Goal: Navigation & Orientation: Find specific page/section

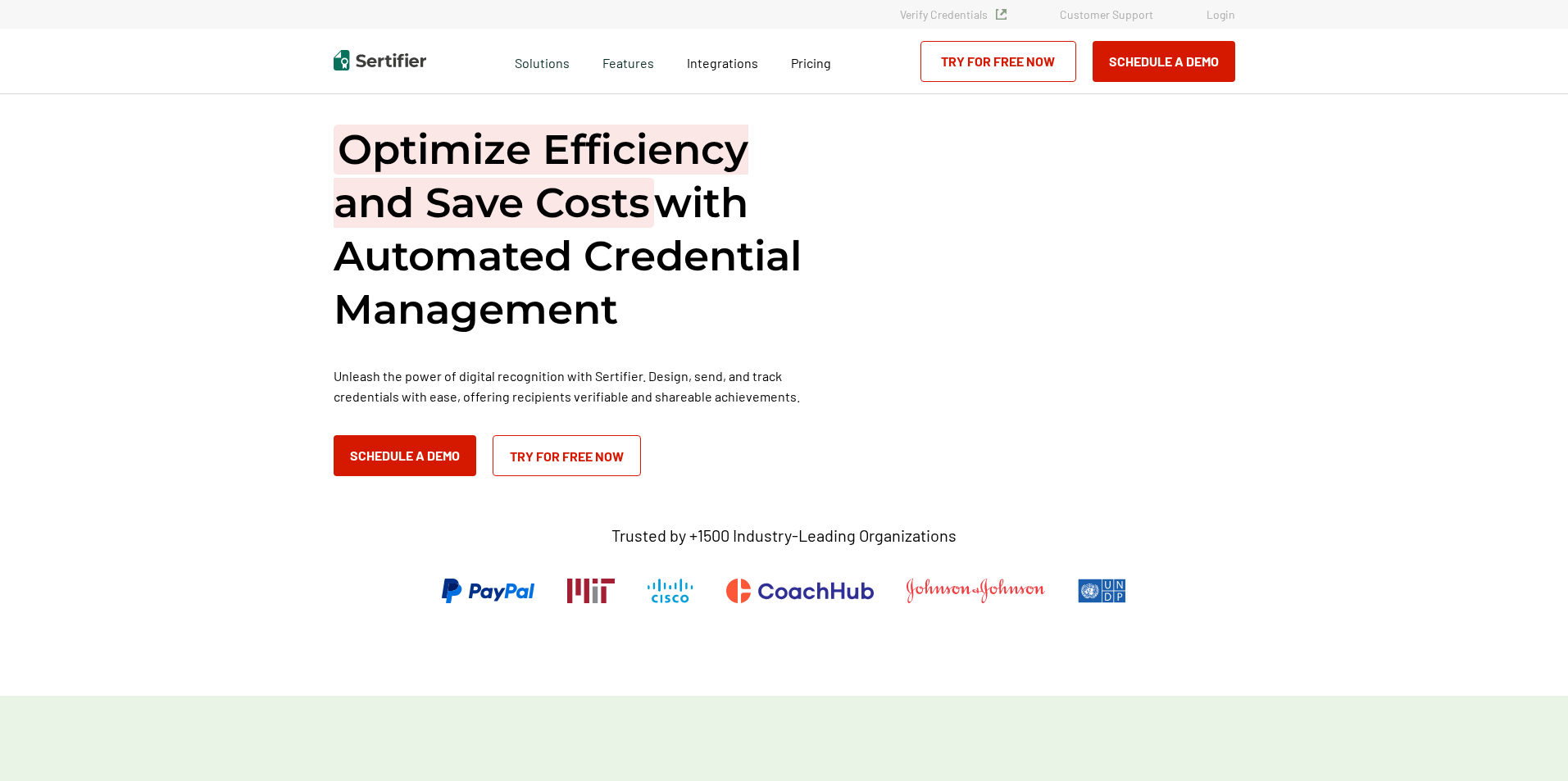
scroll to position [773, 0]
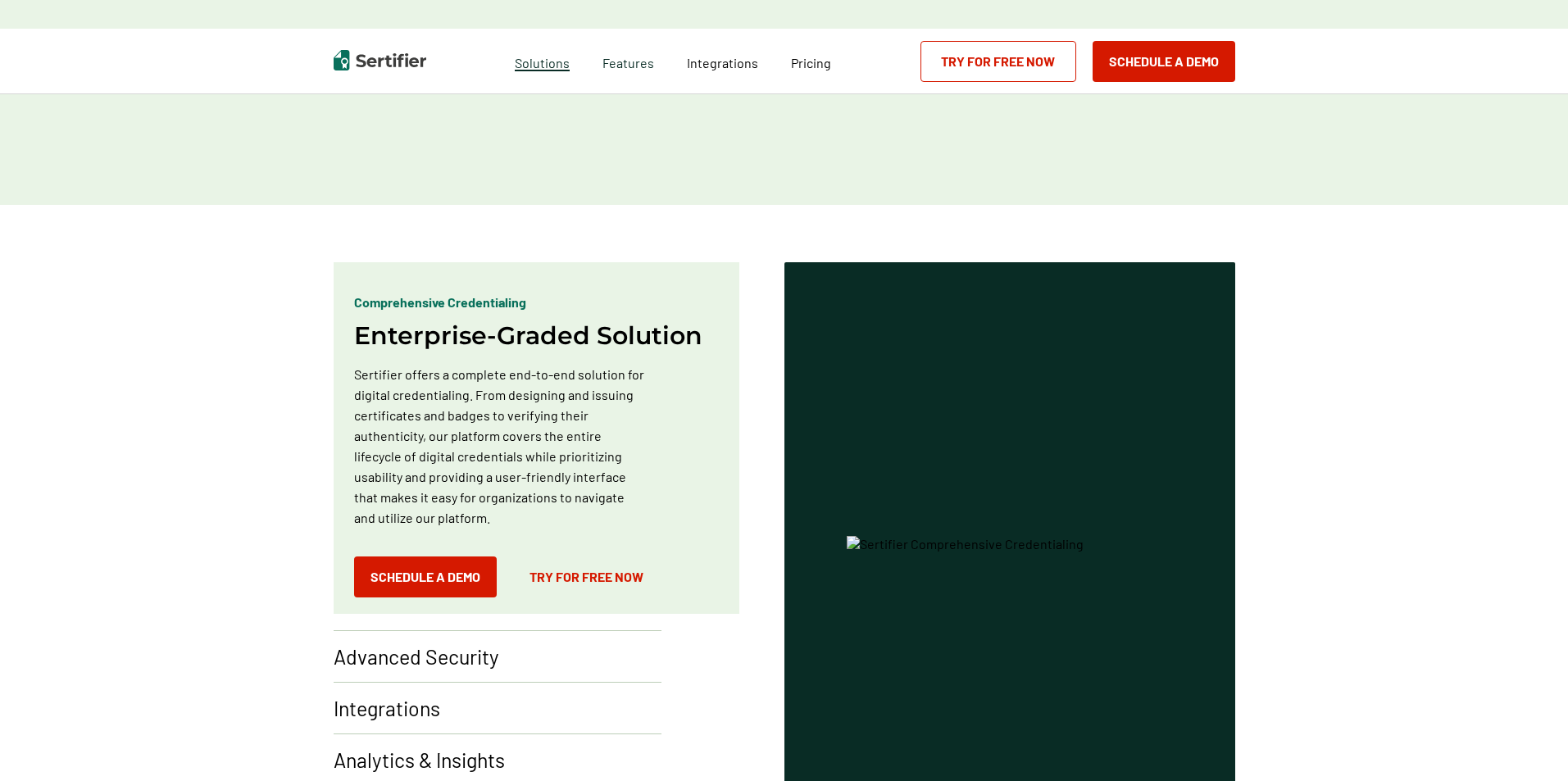
click at [538, 67] on span "Solutions" at bounding box center [542, 61] width 55 height 20
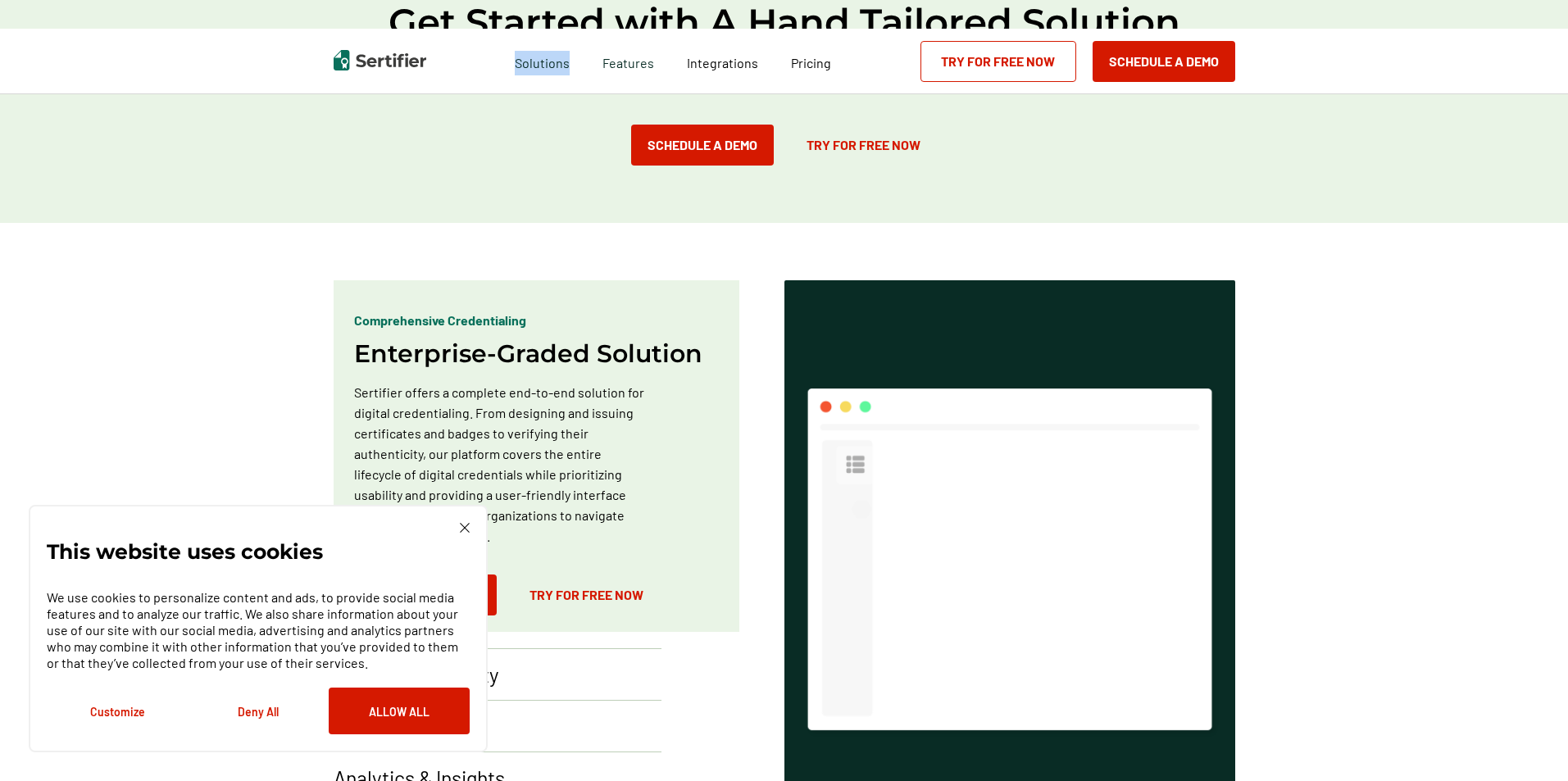
scroll to position [0, 0]
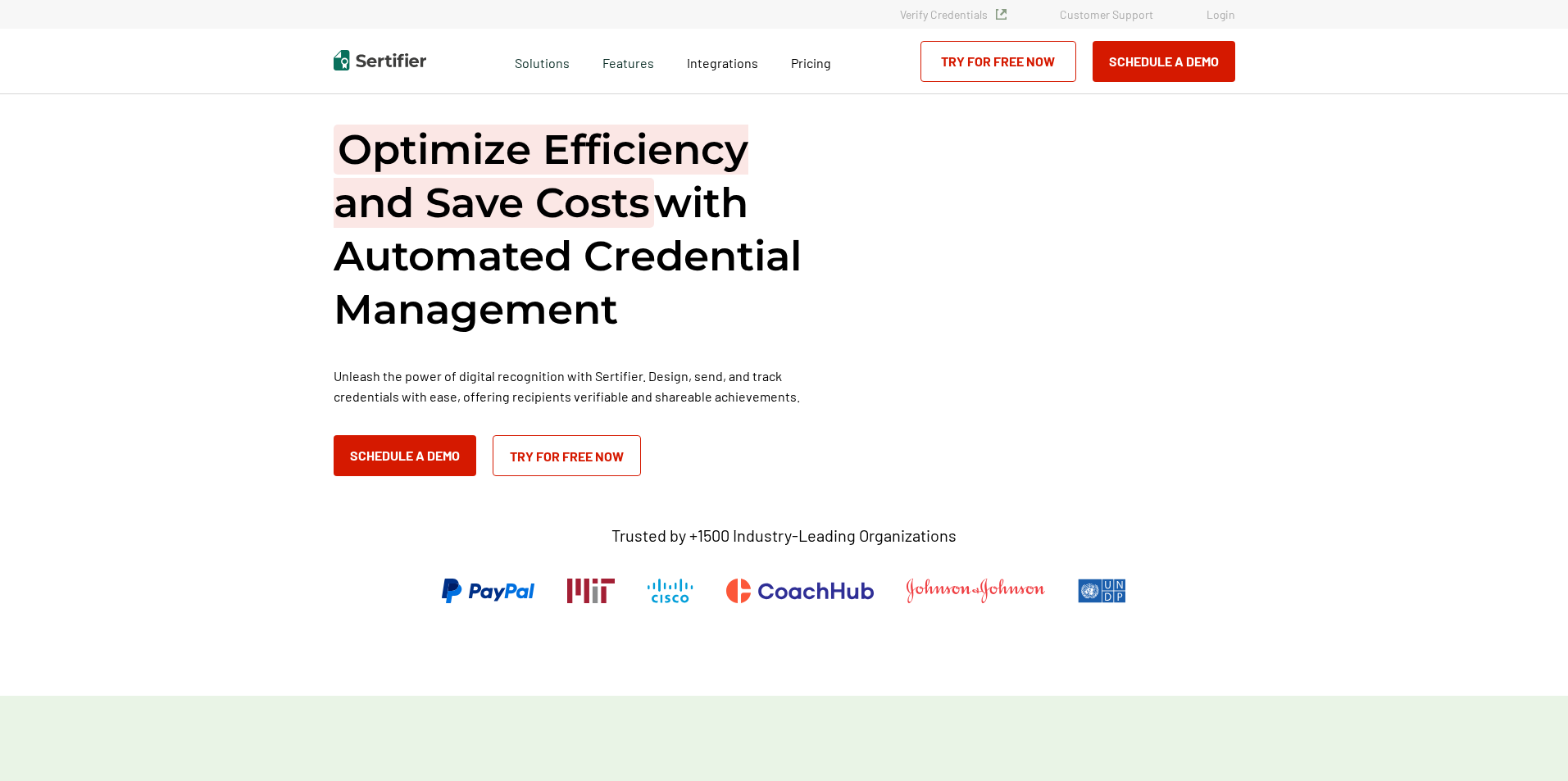
scroll to position [836, 0]
